Goal: Task Accomplishment & Management: Manage account settings

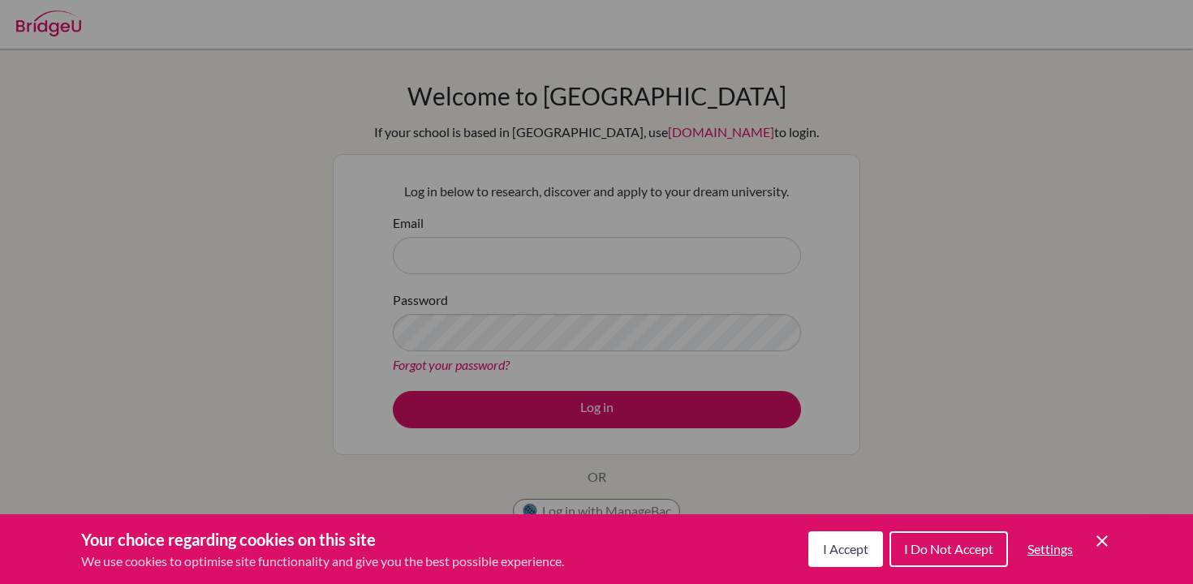
click at [596, 209] on div "Cookie Preferences" at bounding box center [596, 292] width 1193 height 584
click at [1091, 536] on div "I Accept I Do Not Accept Settings Cookie Control Close Icon" at bounding box center [960, 549] width 304 height 42
click at [1103, 536] on icon "Cookie Control Close Icon" at bounding box center [1101, 541] width 19 height 19
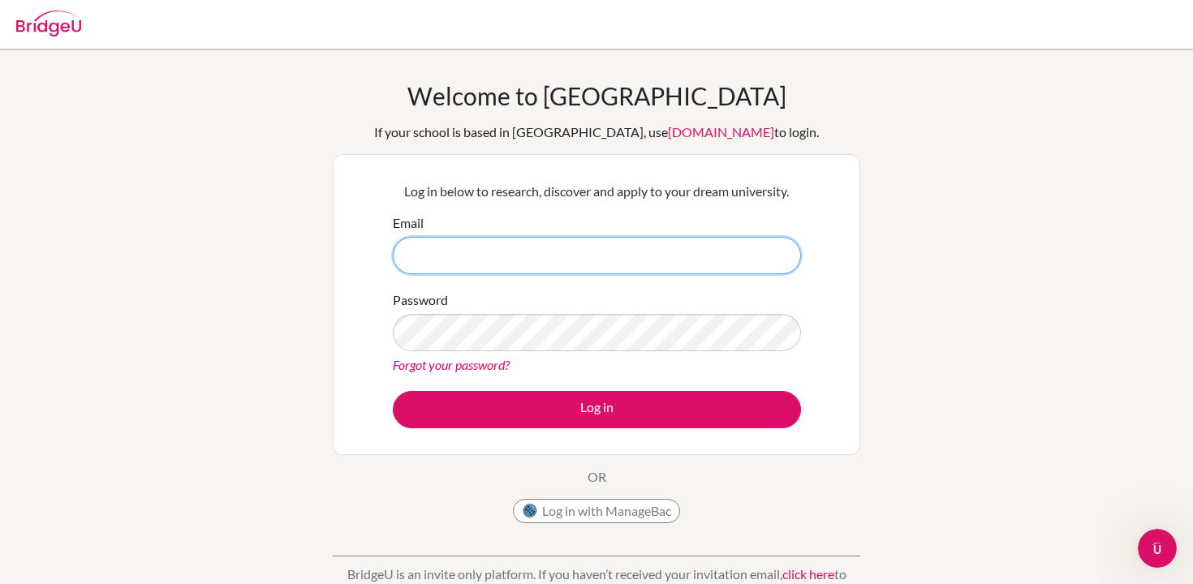
click at [558, 251] on input "Email" at bounding box center [597, 255] width 408 height 37
paste input "[EMAIL_ADDRESS][DOMAIN_NAME]"
type input "[EMAIL_ADDRESS][DOMAIN_NAME]"
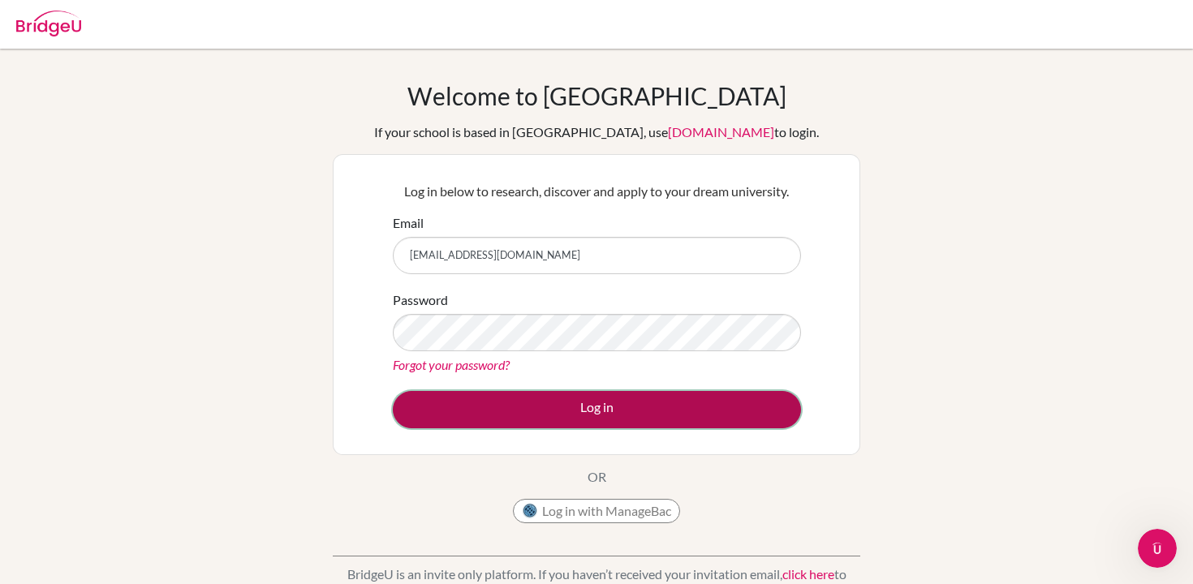
click at [523, 403] on button "Log in" at bounding box center [597, 409] width 408 height 37
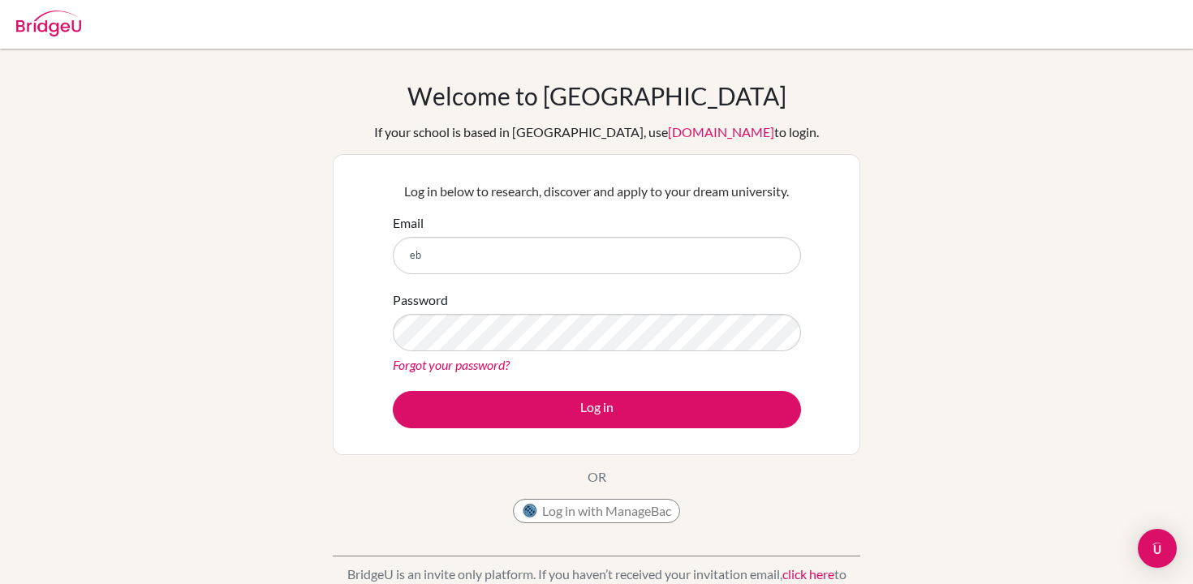
type input "e"
type input "[EMAIL_ADDRESS][DOMAIN_NAME]"
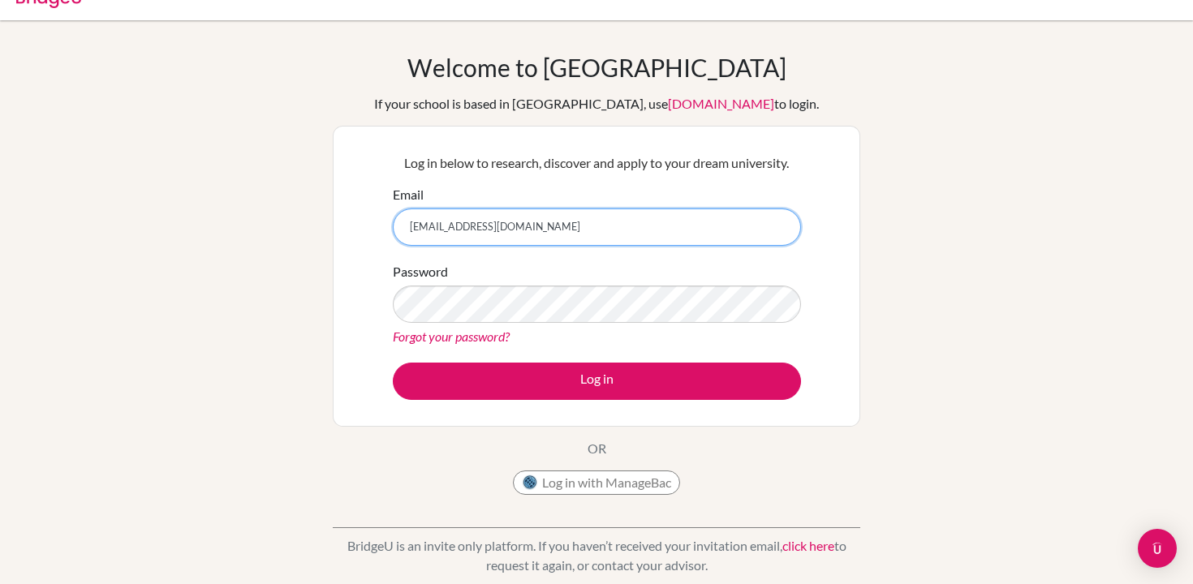
scroll to position [61, 0]
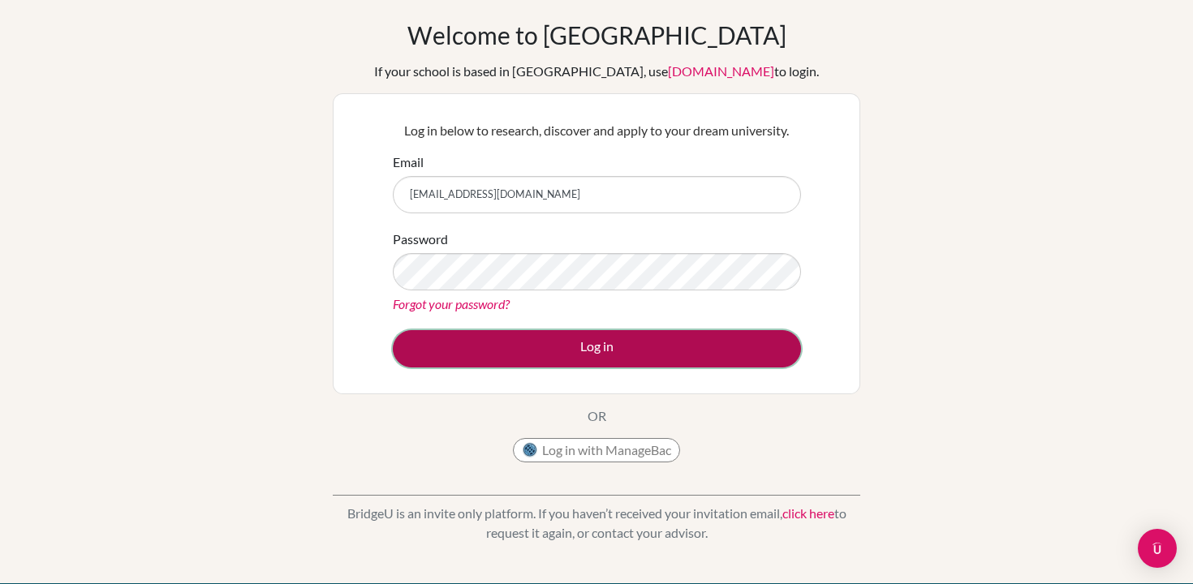
click at [506, 348] on button "Log in" at bounding box center [597, 348] width 408 height 37
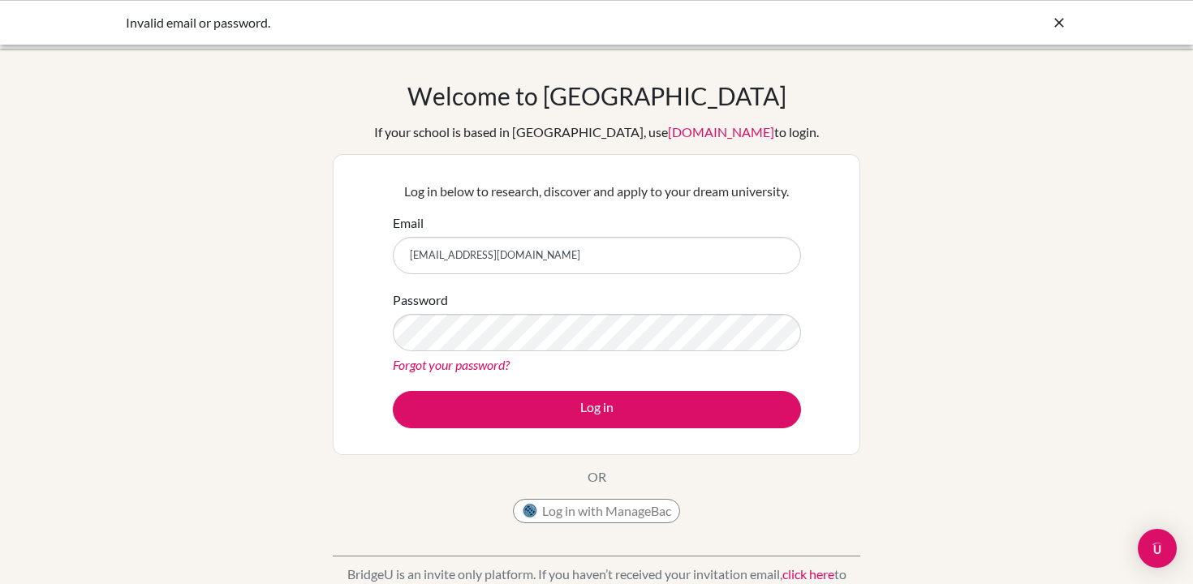
click at [472, 368] on link "Forgot your password?" at bounding box center [451, 364] width 117 height 15
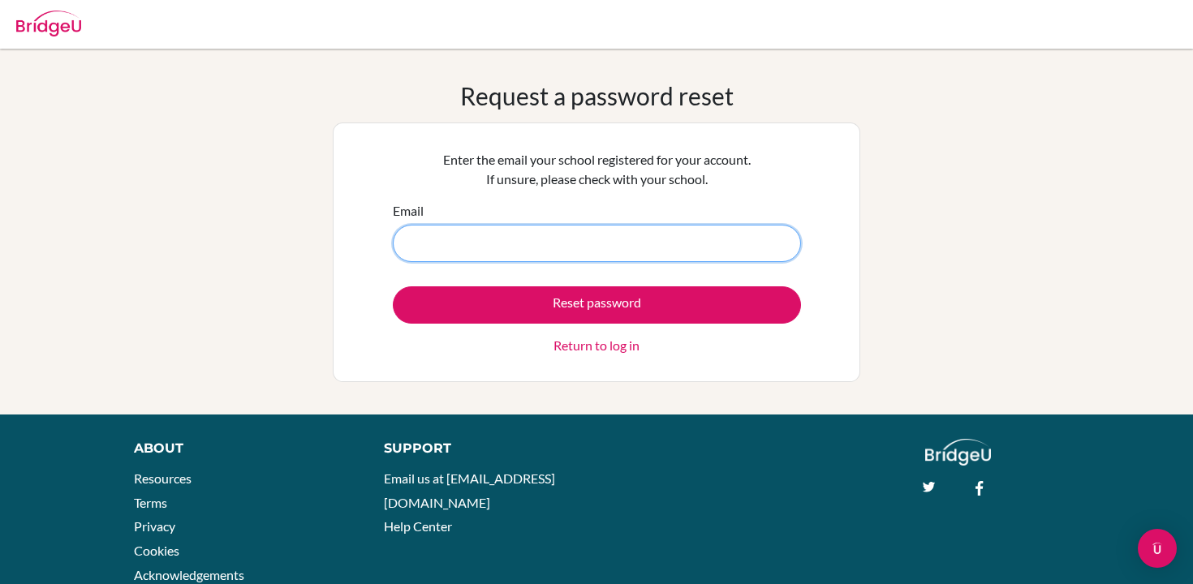
paste input "[EMAIL_ADDRESS][DOMAIN_NAME]"
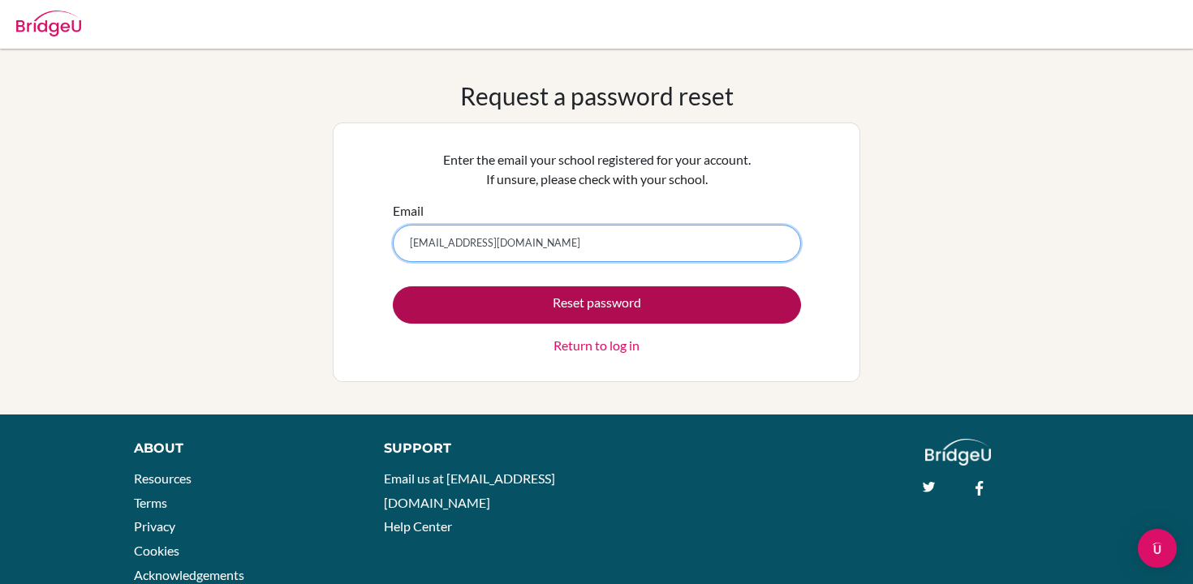
type input "[EMAIL_ADDRESS][DOMAIN_NAME]"
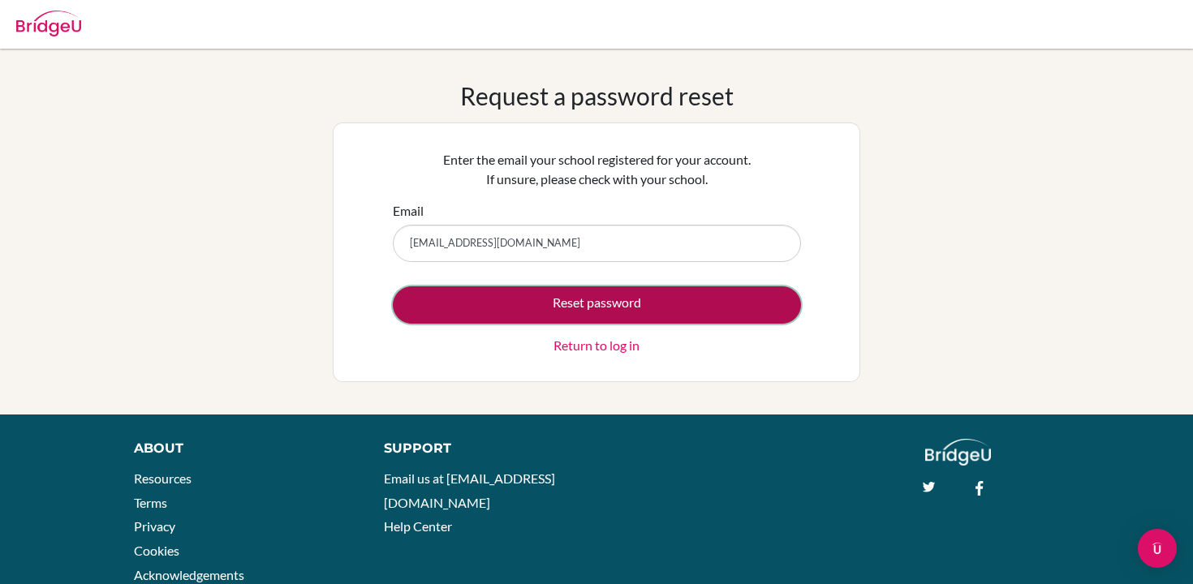
click at [592, 302] on button "Reset password" at bounding box center [597, 304] width 408 height 37
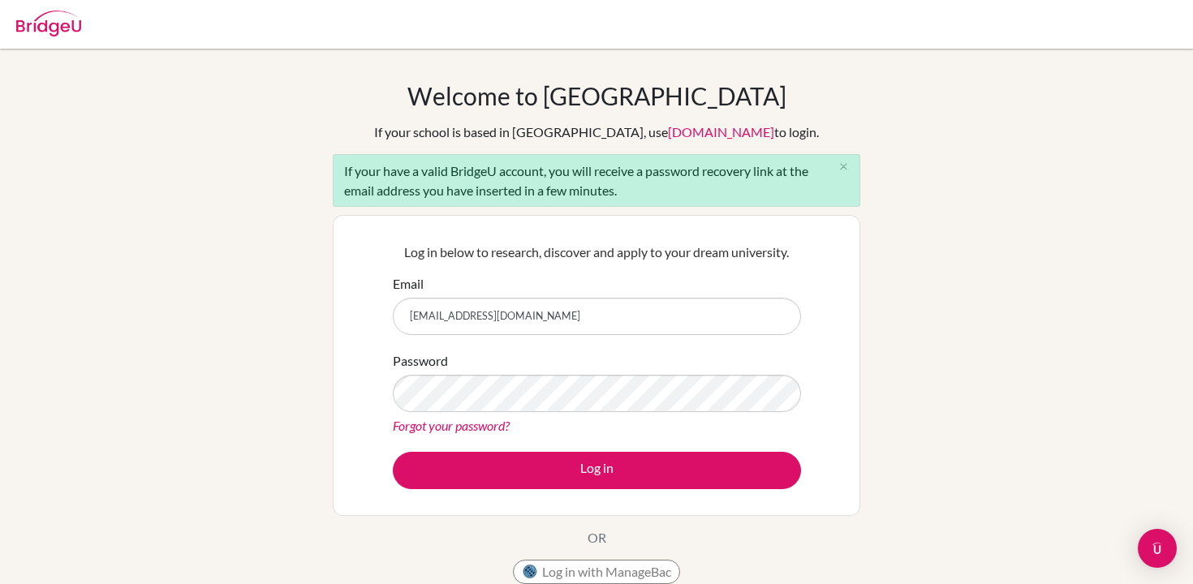
type input "[EMAIL_ADDRESS][DOMAIN_NAME]"
click at [842, 167] on icon "close" at bounding box center [844, 167] width 12 height 12
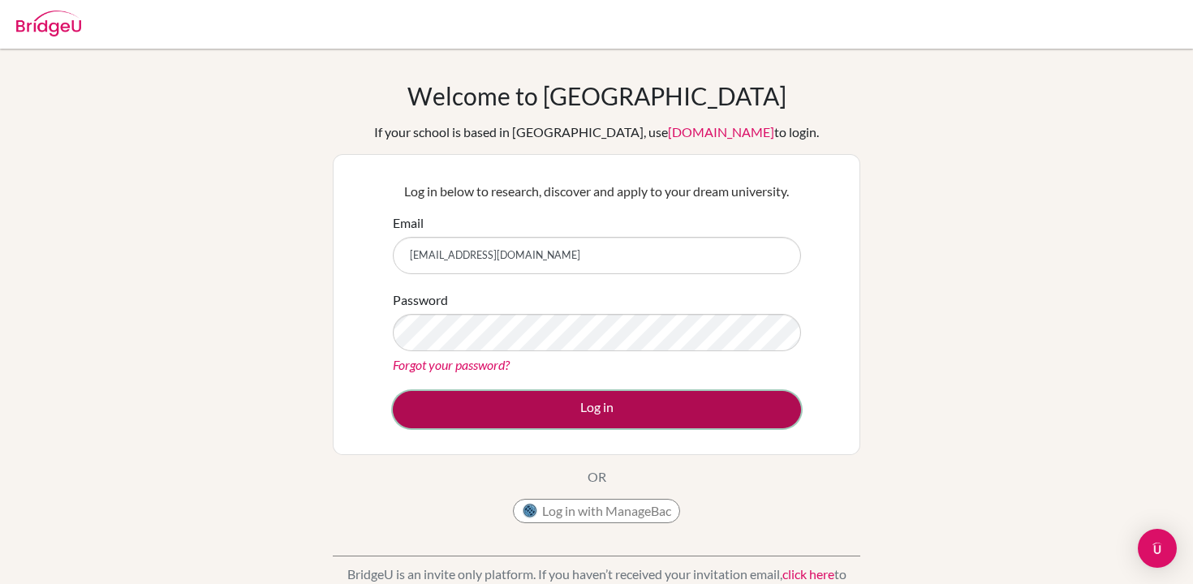
click at [563, 413] on button "Log in" at bounding box center [597, 409] width 408 height 37
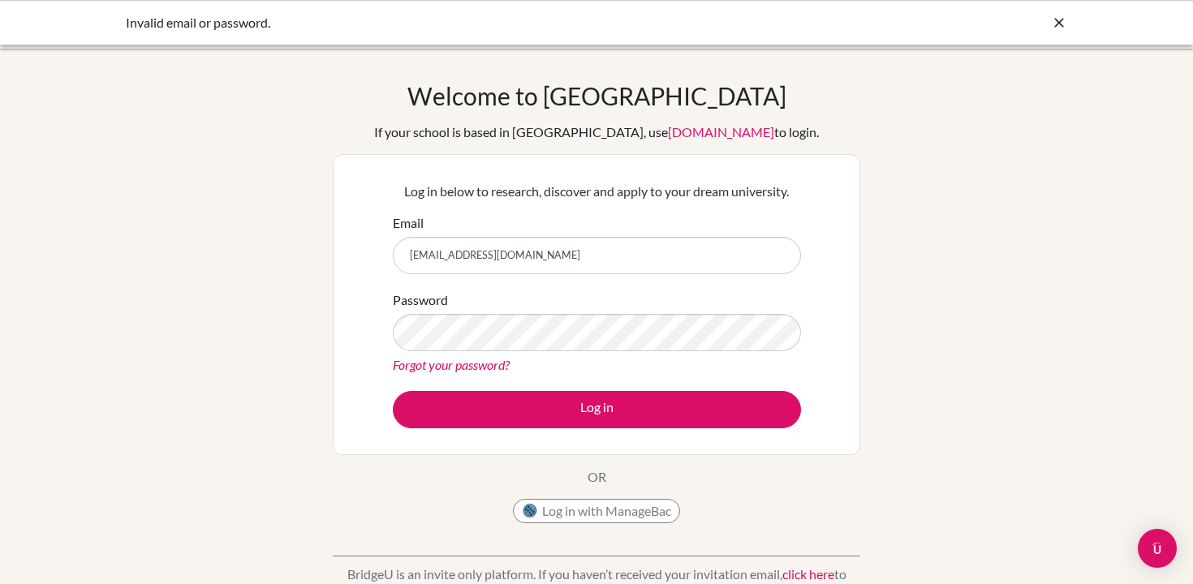
click at [524, 363] on div "Forgot your password?" at bounding box center [597, 364] width 408 height 19
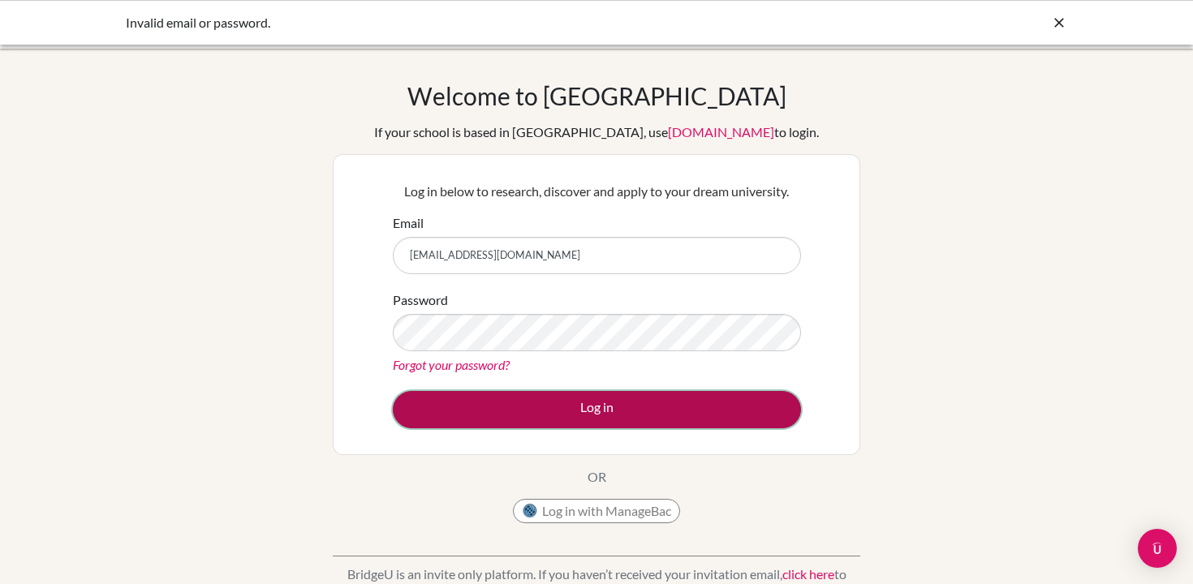
click at [511, 399] on button "Log in" at bounding box center [597, 409] width 408 height 37
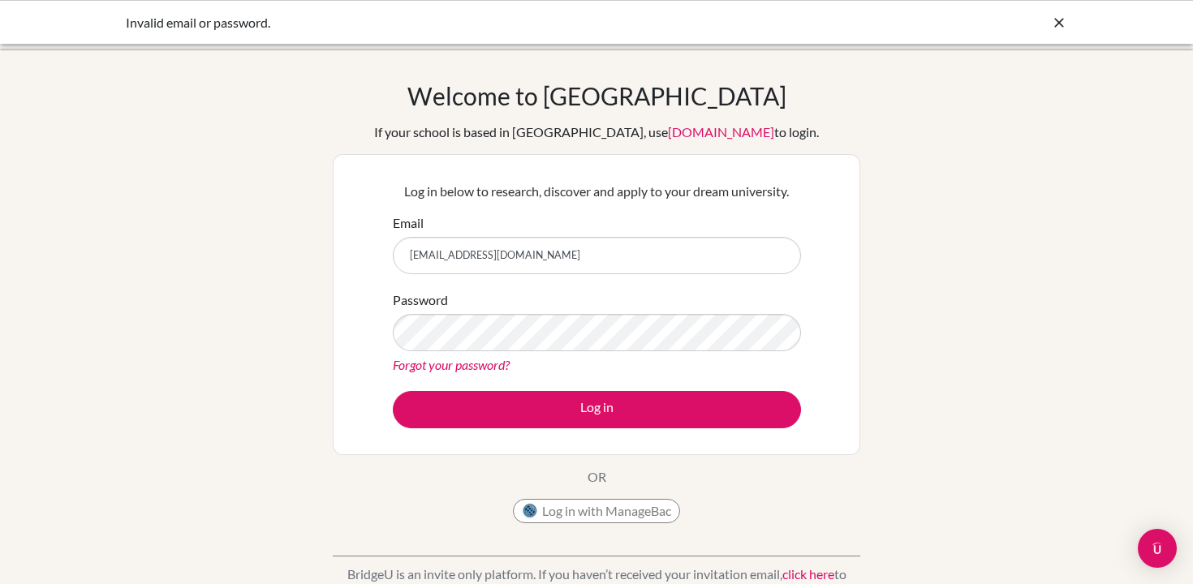
click at [527, 254] on input "[EMAIL_ADDRESS][DOMAIN_NAME]" at bounding box center [597, 255] width 408 height 37
click at [557, 254] on input "[EMAIL_ADDRESS][DOMAIN_NAME]" at bounding box center [597, 255] width 408 height 37
click at [478, 367] on link "Forgot your password?" at bounding box center [451, 364] width 117 height 15
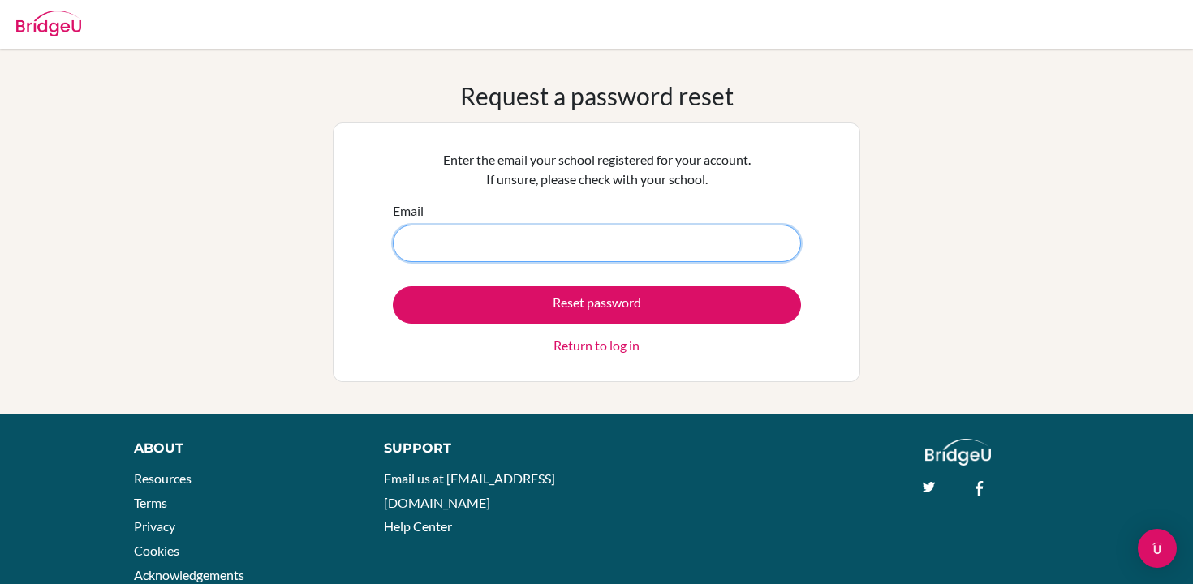
paste input "Ludmilla_1"
click at [553, 230] on input "Ludmilla_1" at bounding box center [597, 243] width 408 height 37
click at [553, 252] on input "Ludmilla_1" at bounding box center [597, 243] width 408 height 37
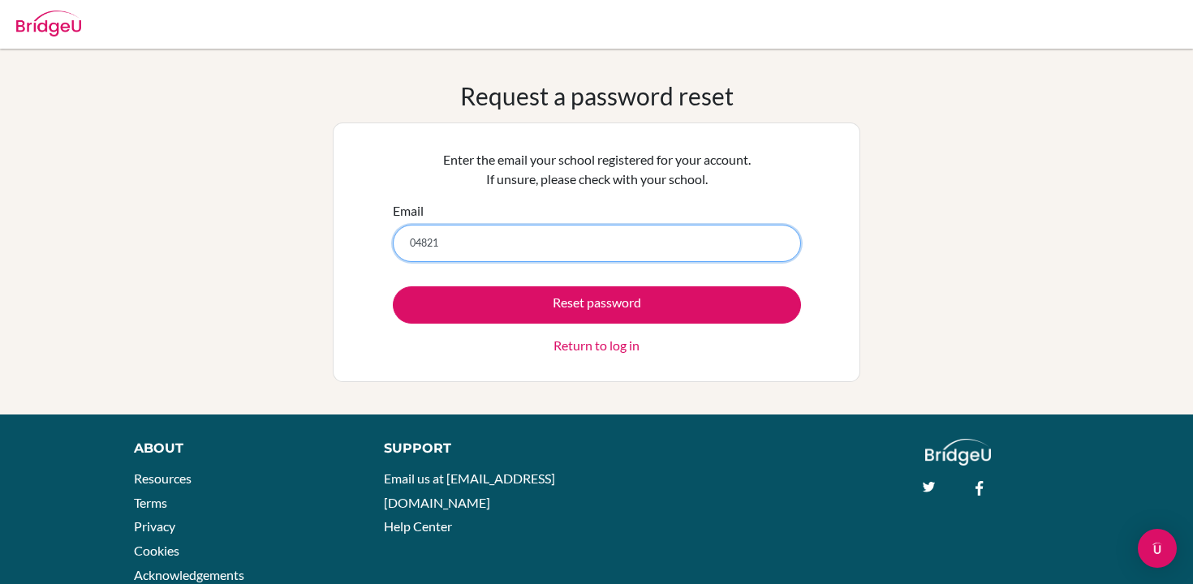
type input "[EMAIL_ADDRESS][DOMAIN_NAME]"
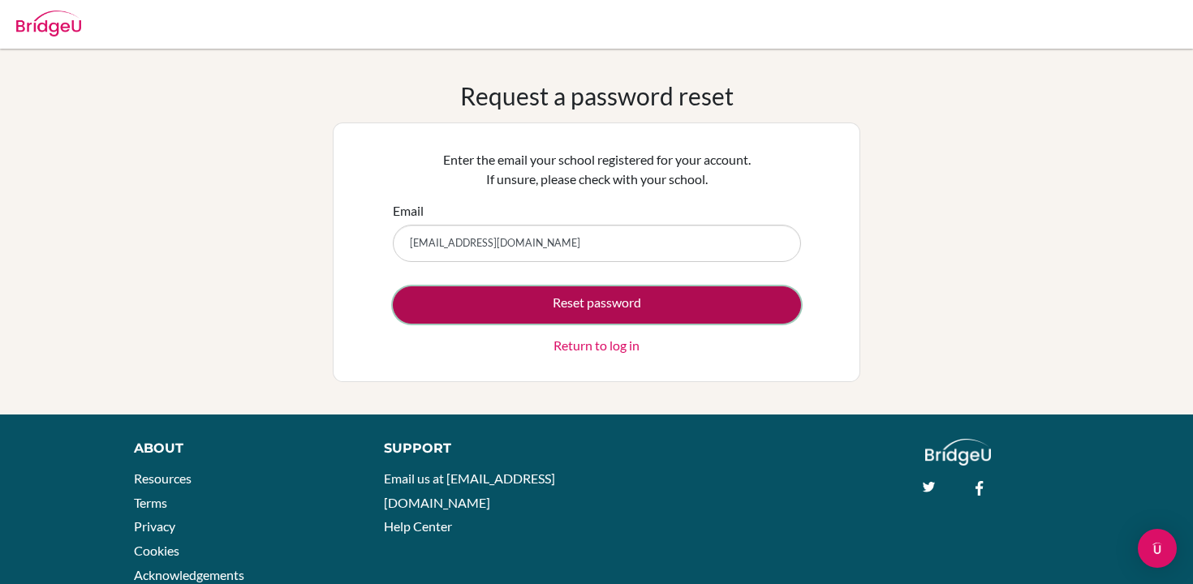
click at [571, 311] on button "Reset password" at bounding box center [597, 304] width 408 height 37
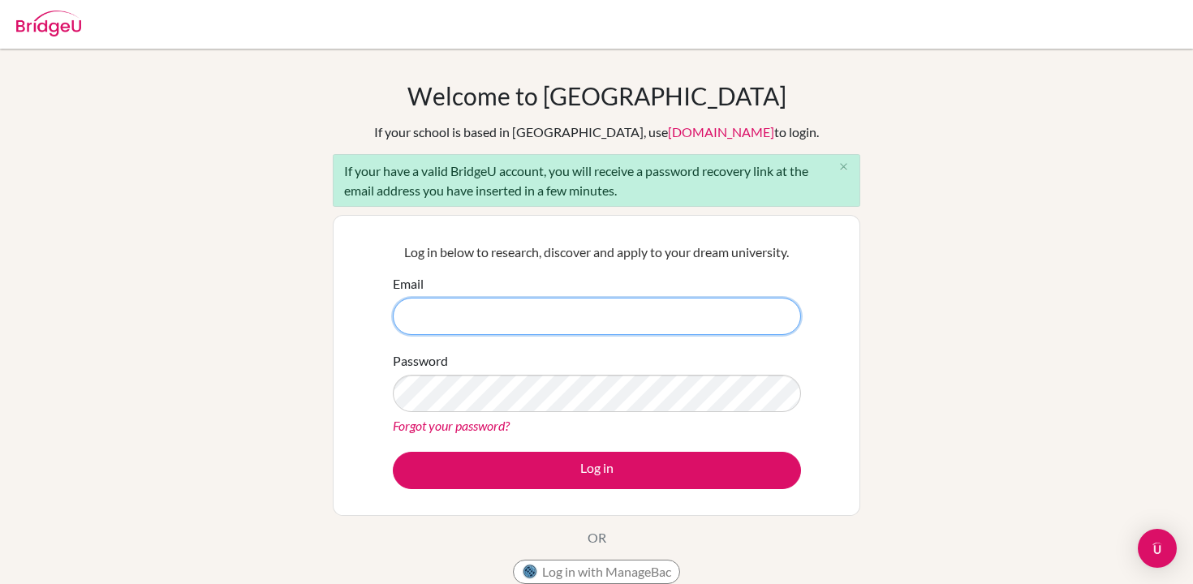
paste input "Ludmilla_1"
type input "Ludmilla_1"
click at [458, 316] on input "Ludmilla_1" at bounding box center [597, 316] width 408 height 37
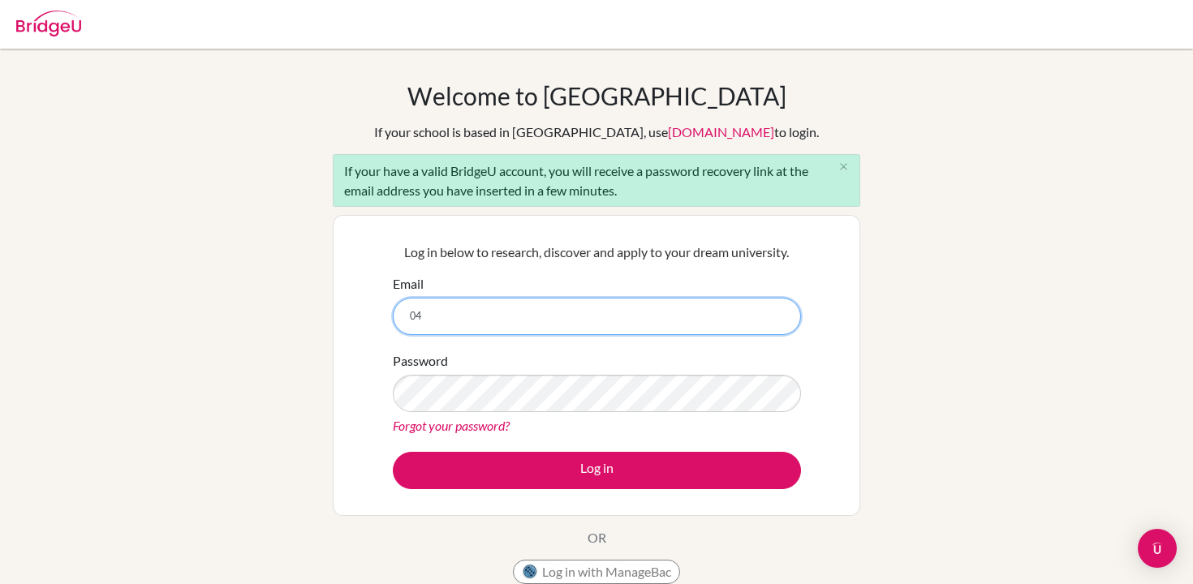
type input "[EMAIL_ADDRESS][DOMAIN_NAME]"
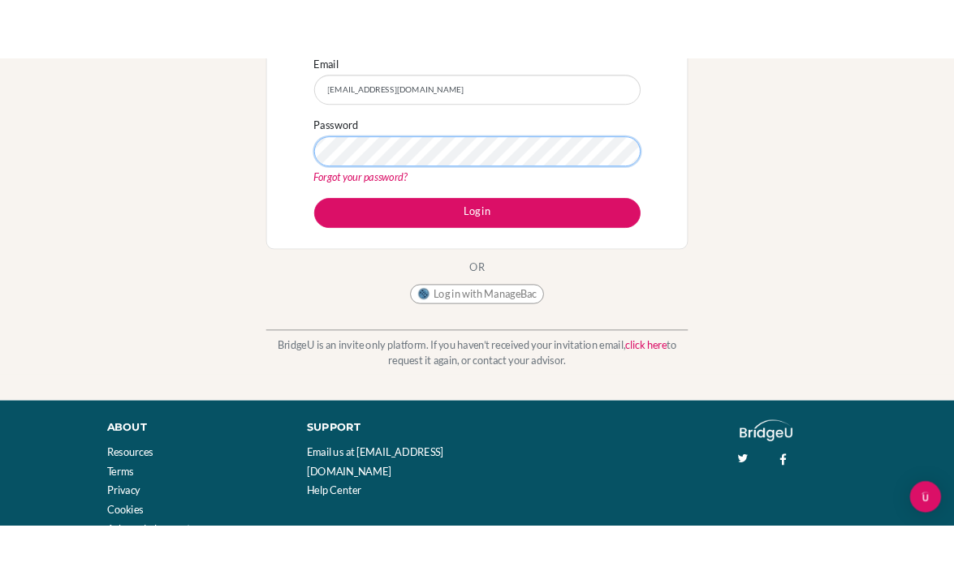
scroll to position [342, 0]
